Goal: Find specific page/section: Find specific page/section

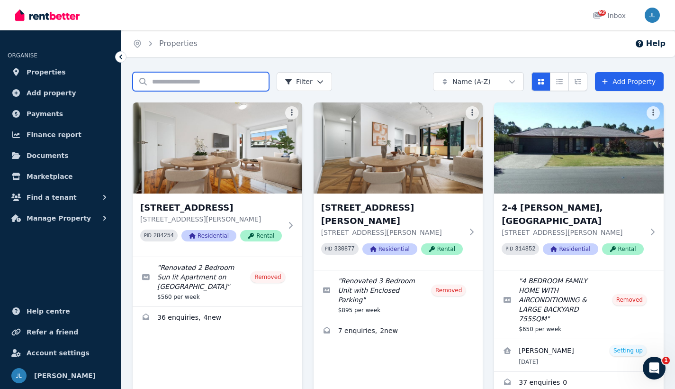
click at [159, 86] on input "Search properties" at bounding box center [201, 81] width 136 height 19
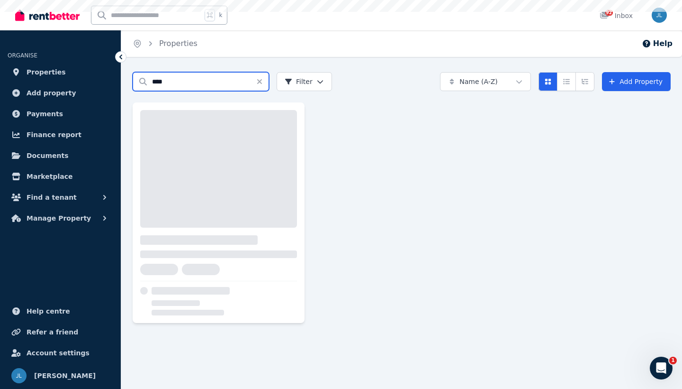
type input "****"
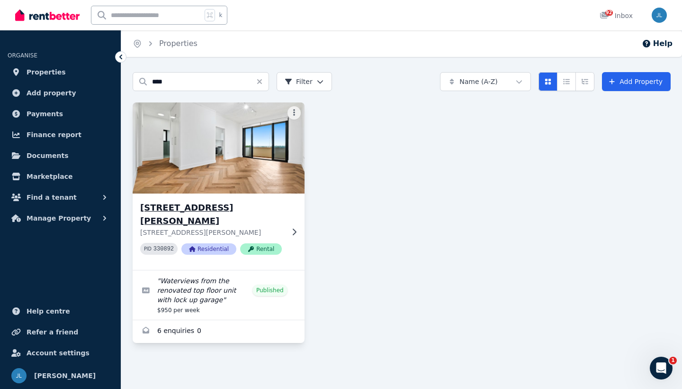
click at [210, 158] on img at bounding box center [218, 148] width 181 height 96
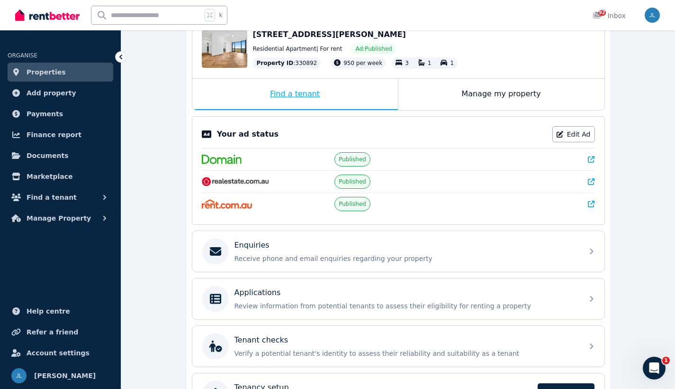
scroll to position [110, 0]
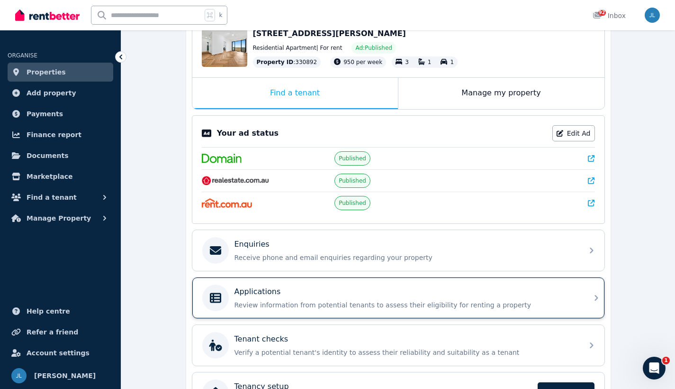
click at [305, 291] on div "Applications" at bounding box center [406, 291] width 343 height 11
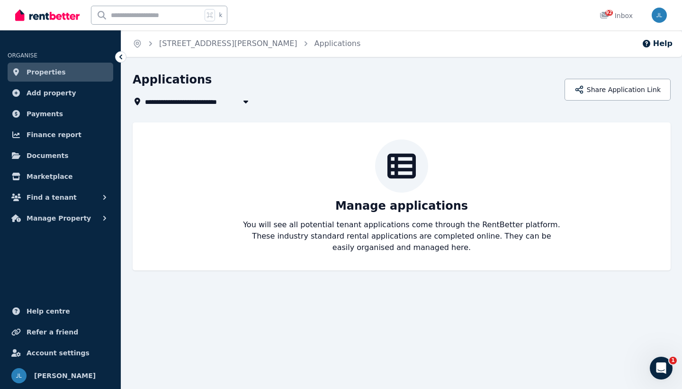
click at [63, 72] on link "Properties" at bounding box center [61, 72] width 106 height 19
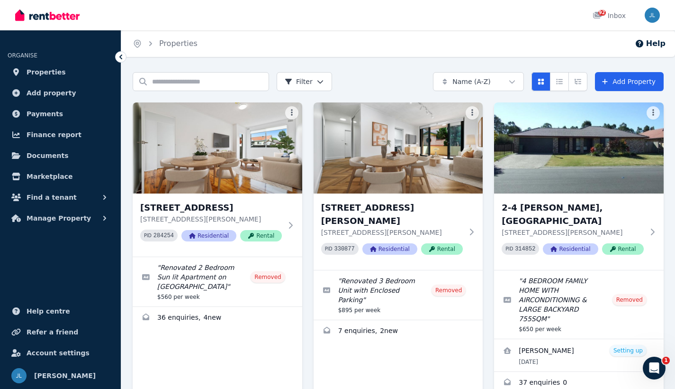
click at [122, 57] on icon at bounding box center [120, 56] width 9 height 9
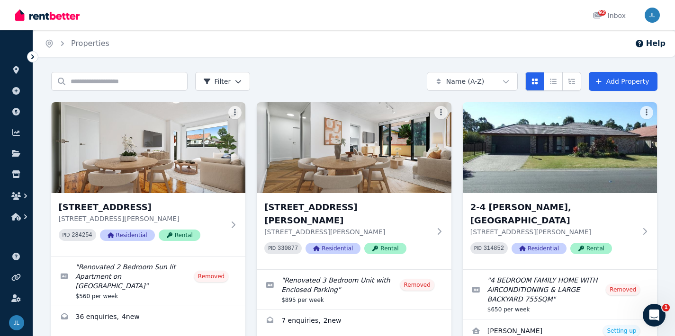
click at [61, 43] on icon "Breadcrumb" at bounding box center [62, 43] width 9 height 9
click at [34, 58] on icon at bounding box center [32, 56] width 9 height 9
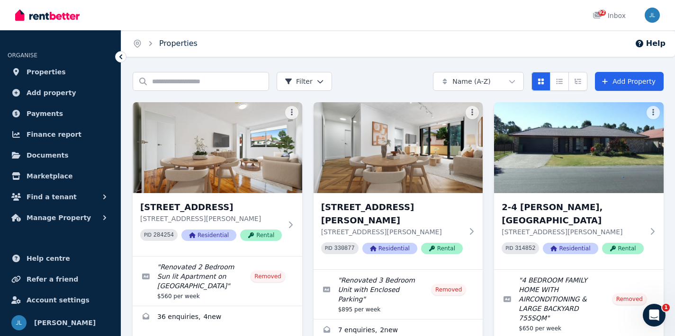
click at [182, 43] on link "Properties" at bounding box center [178, 43] width 38 height 9
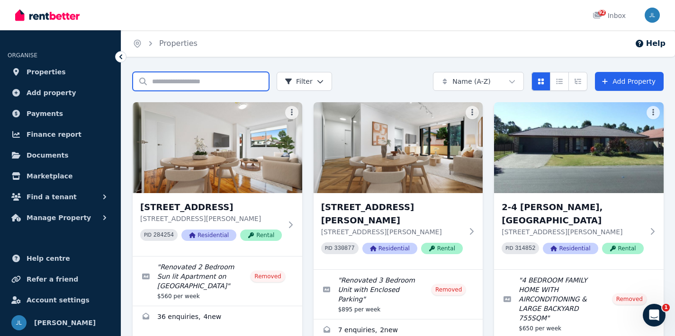
click at [177, 82] on input "Search properties" at bounding box center [201, 81] width 136 height 19
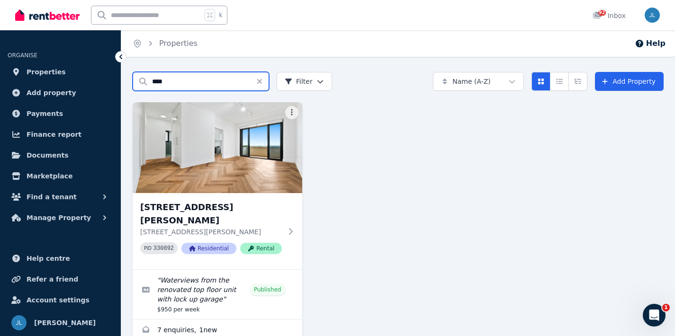
type input "****"
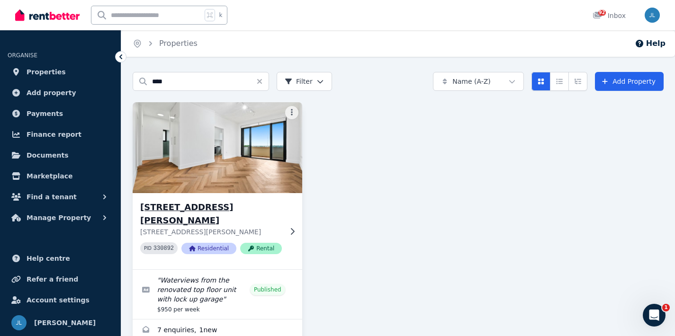
click at [169, 227] on p "[STREET_ADDRESS][PERSON_NAME]" at bounding box center [211, 231] width 142 height 9
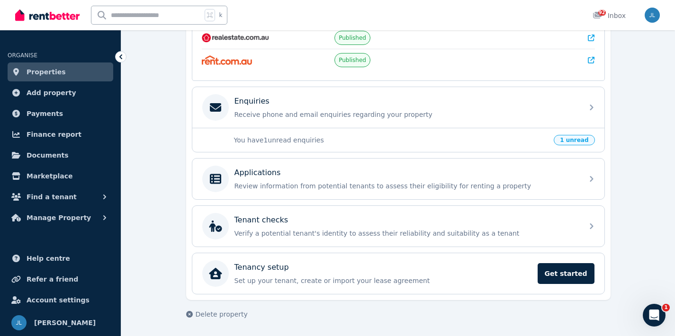
scroll to position [253, 0]
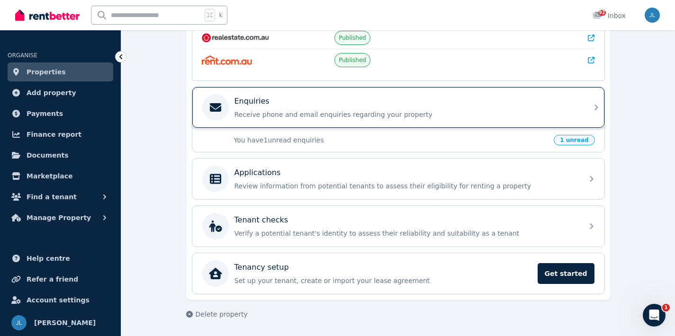
click at [398, 119] on p "Receive phone and email enquiries regarding your property" at bounding box center [406, 114] width 343 height 9
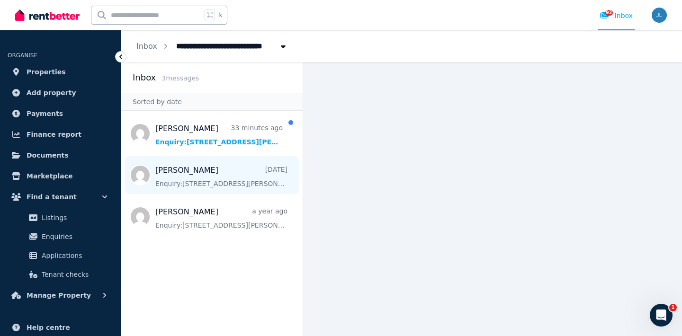
click at [237, 182] on span "Message list" at bounding box center [211, 175] width 181 height 38
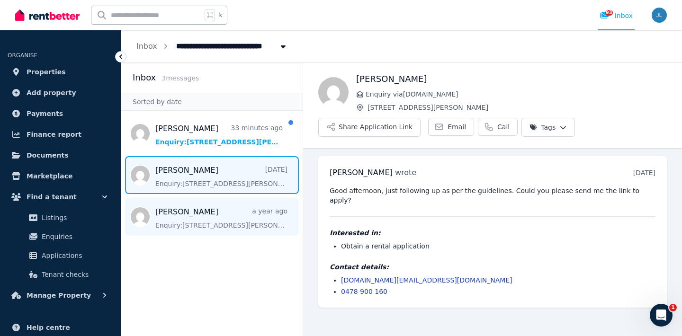
click at [231, 211] on span "Message list" at bounding box center [211, 217] width 181 height 38
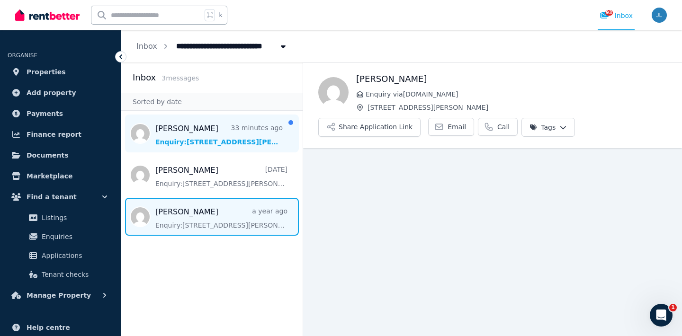
click at [229, 128] on span "Message list" at bounding box center [211, 134] width 181 height 38
